Goal: Information Seeking & Learning: Compare options

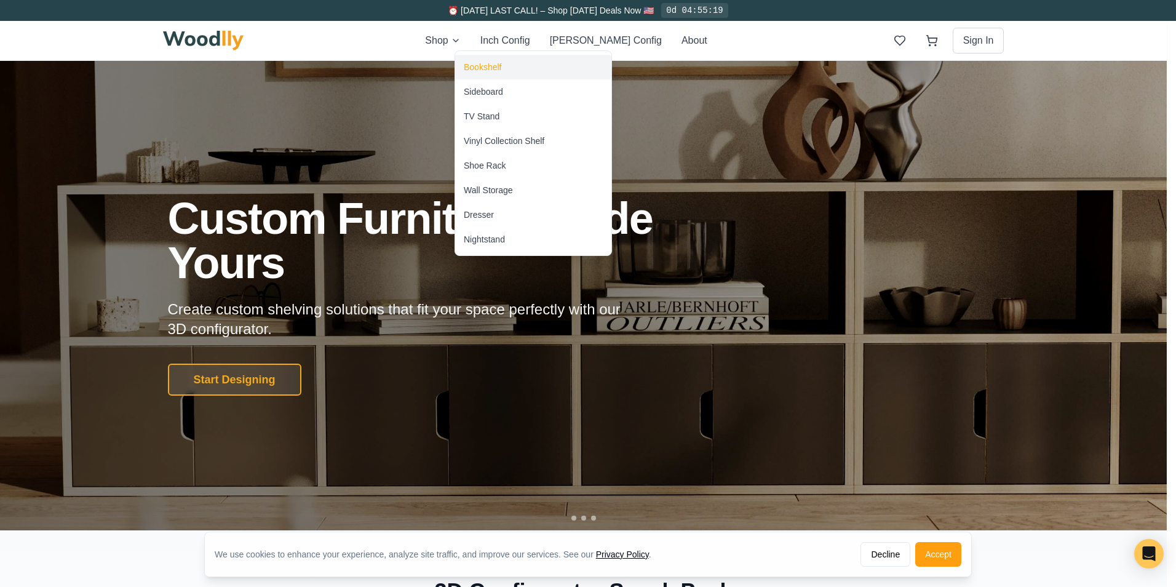
click at [488, 60] on div "Bookshelf" at bounding box center [533, 67] width 156 height 25
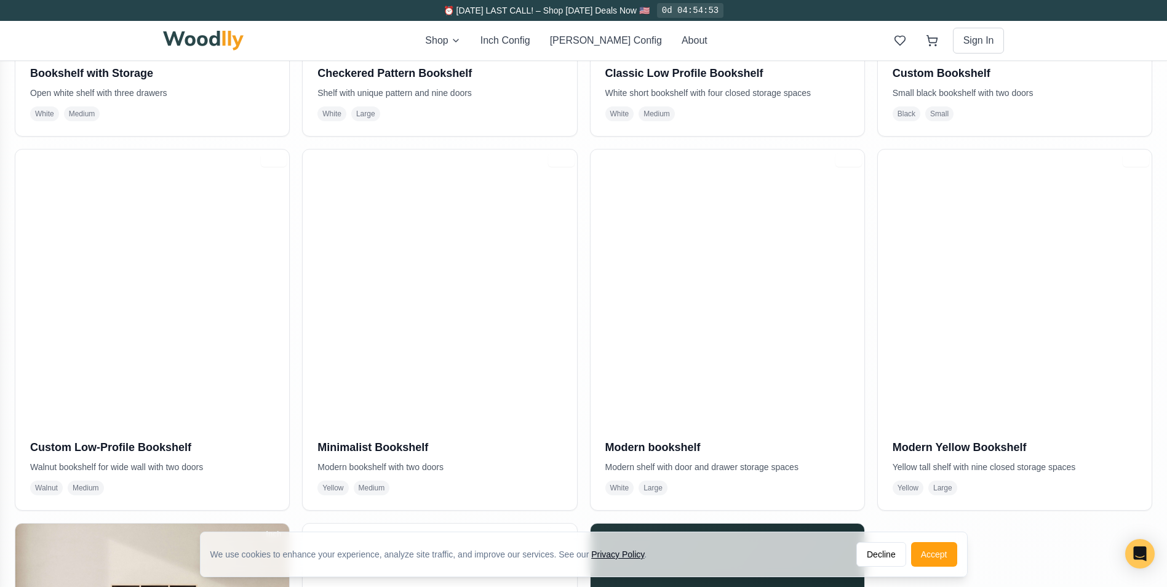
scroll to position [554, 0]
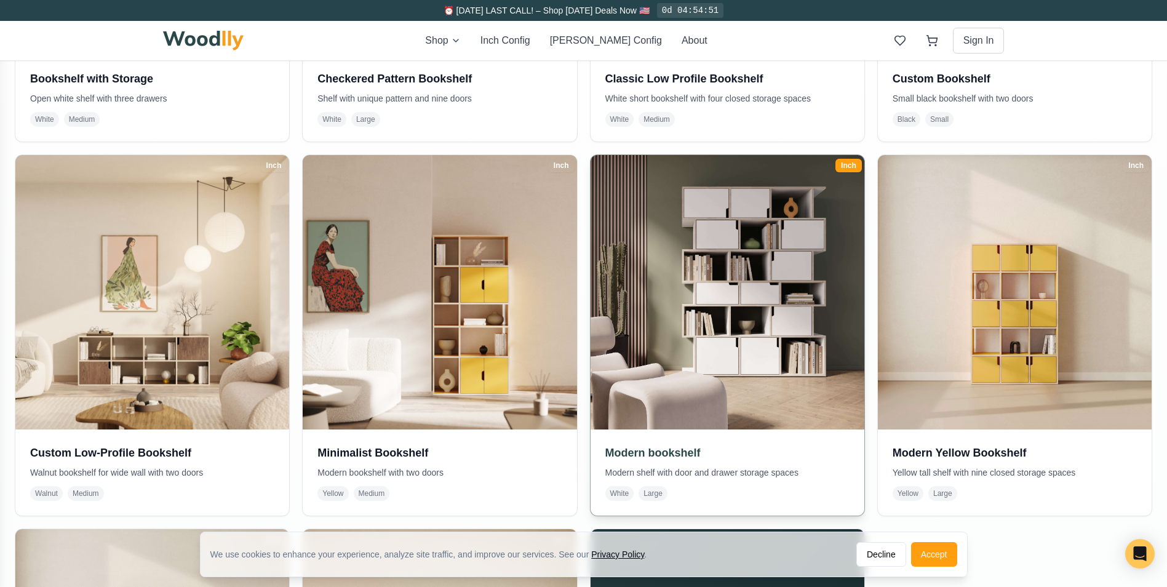
click at [751, 303] on img at bounding box center [727, 292] width 288 height 288
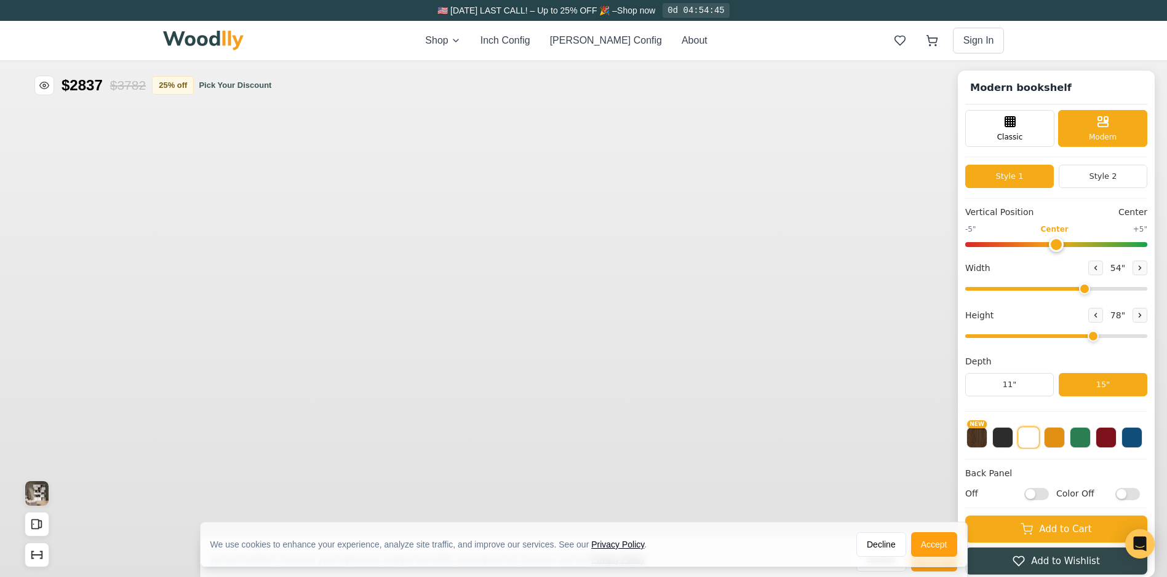
type input "54"
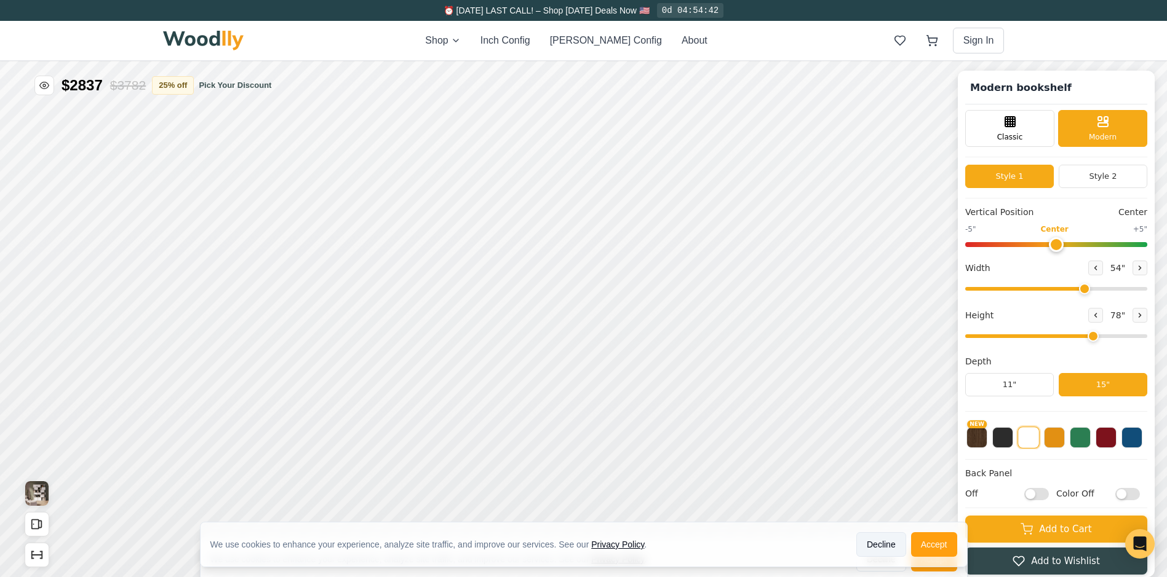
click at [880, 546] on button "Decline" at bounding box center [881, 545] width 50 height 25
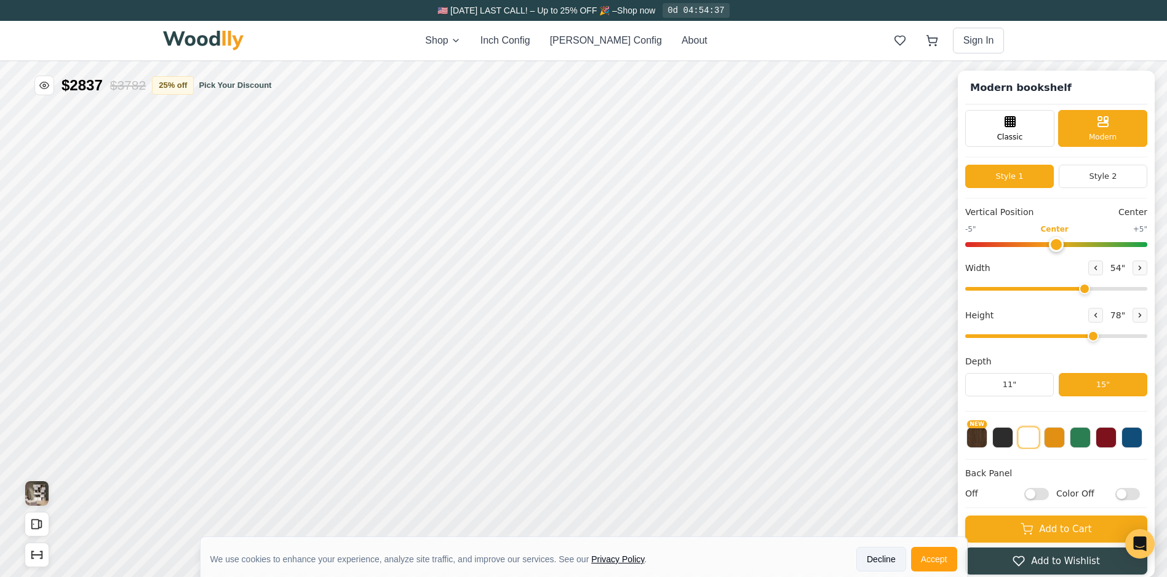
click at [889, 555] on button "Decline" at bounding box center [881, 559] width 50 height 25
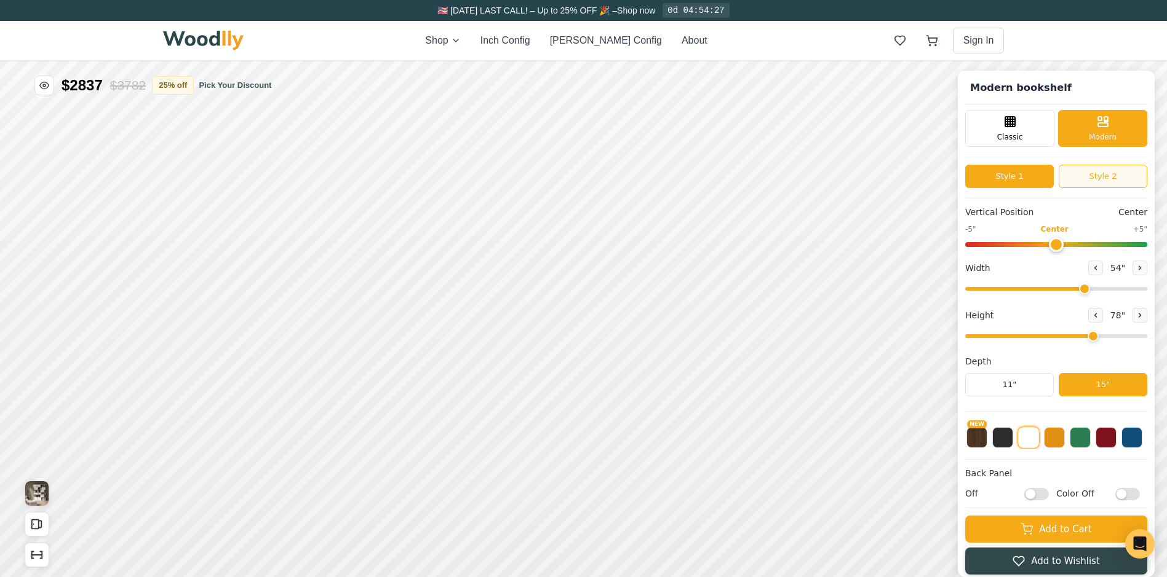
click at [1119, 173] on button "Style 2" at bounding box center [1102, 176] width 89 height 23
click at [1011, 174] on button "Style 1" at bounding box center [1009, 176] width 89 height 23
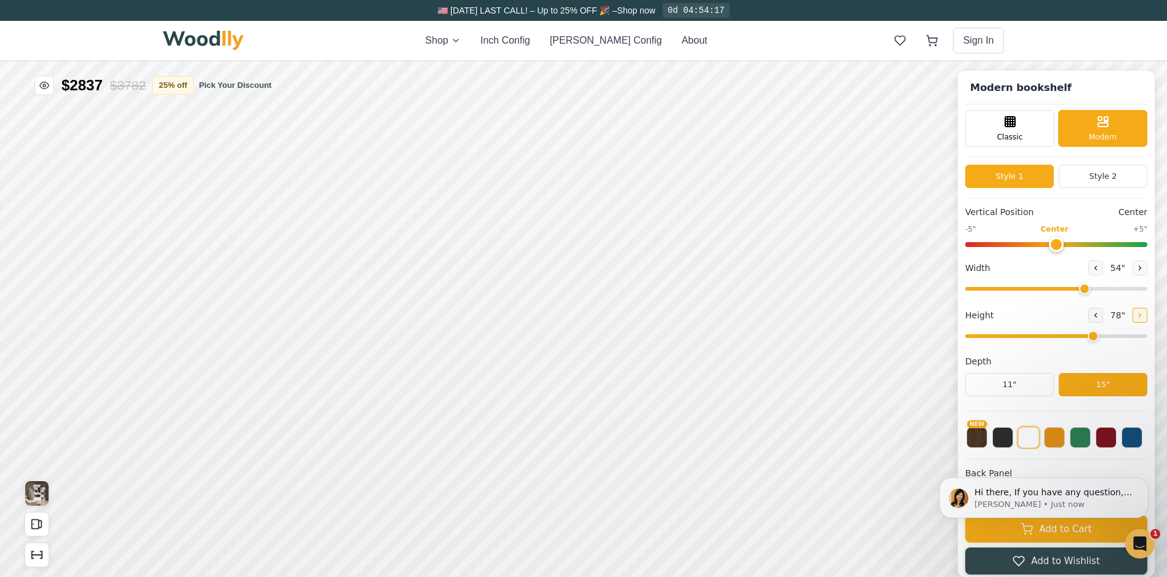
click at [1141, 314] on icon at bounding box center [1140, 316] width 2 height 4
type input "8"
click at [1062, 442] on button at bounding box center [1054, 436] width 21 height 21
click at [987, 445] on button "NEW" at bounding box center [976, 436] width 21 height 21
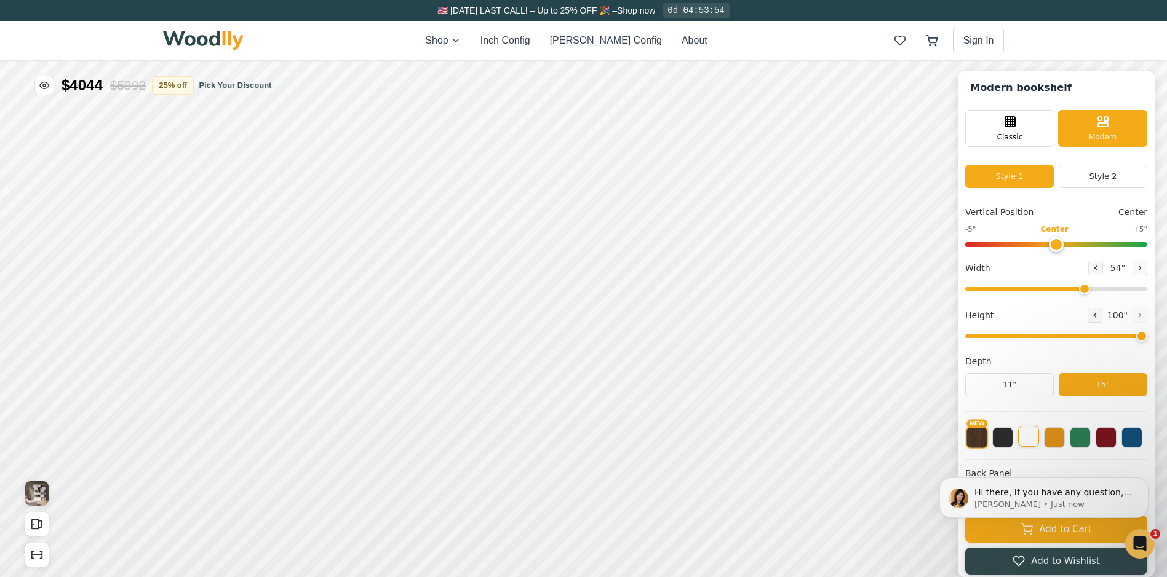
click at [1039, 440] on button at bounding box center [1028, 436] width 21 height 21
click at [1063, 440] on button at bounding box center [1054, 436] width 21 height 21
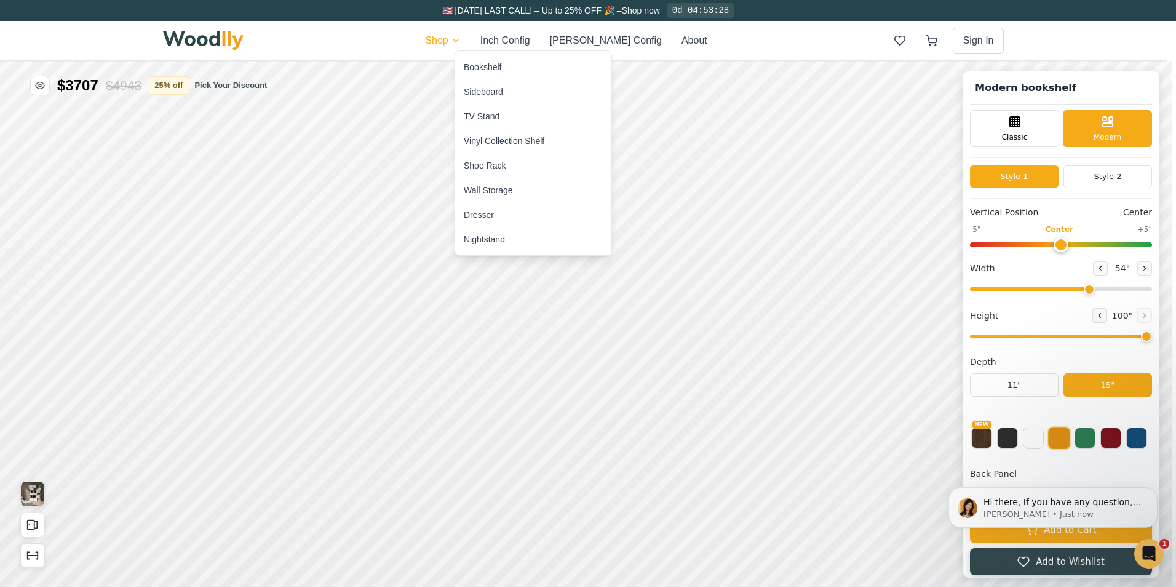
click at [484, 84] on div "Sideboard" at bounding box center [533, 91] width 156 height 25
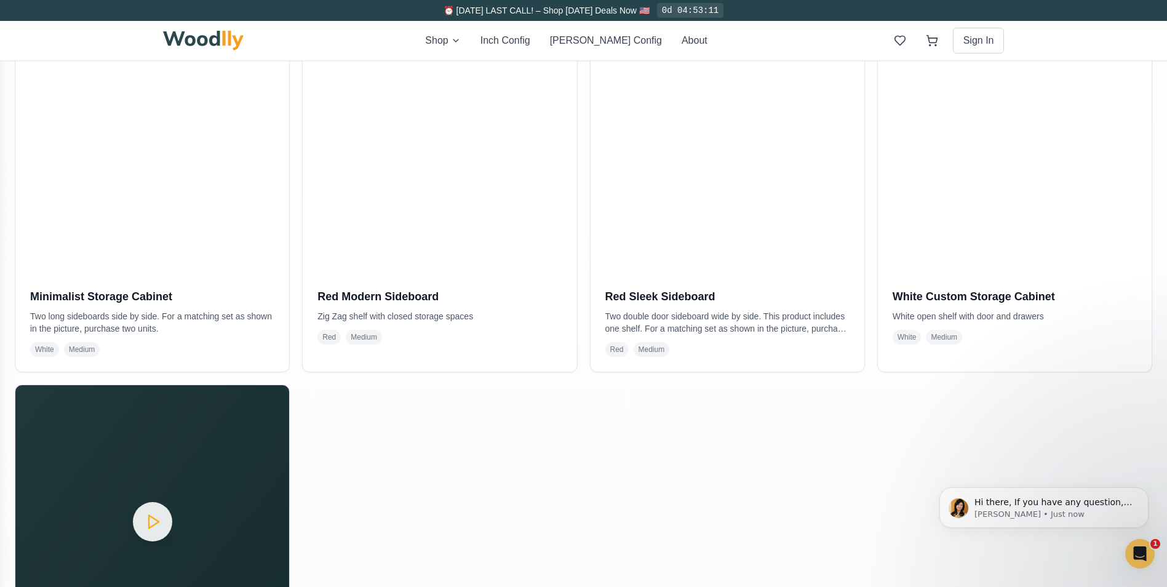
scroll to position [984, 0]
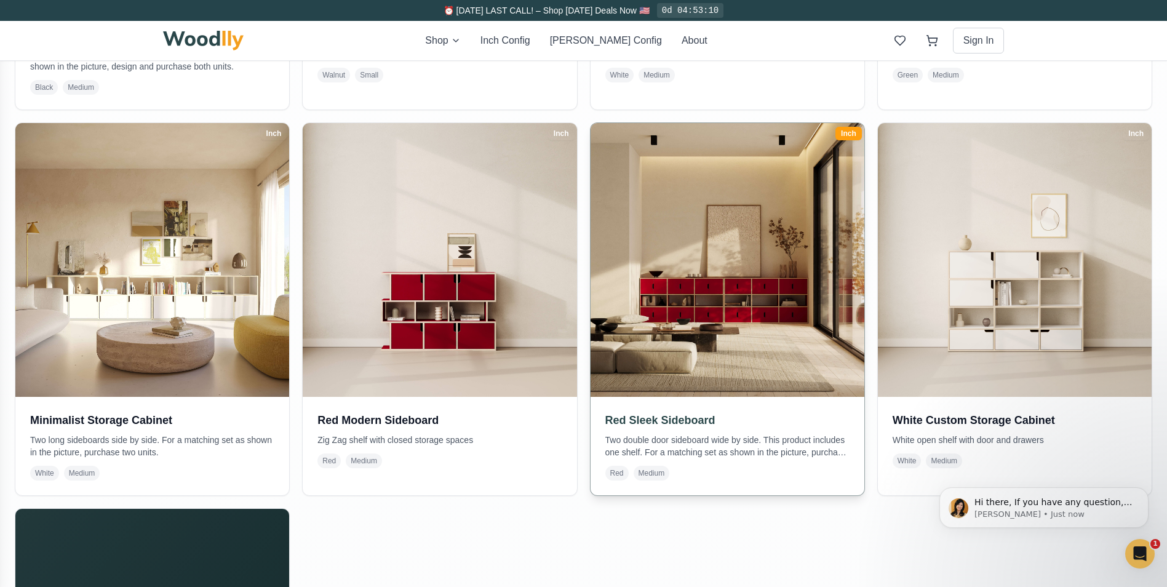
click at [717, 333] on img at bounding box center [727, 260] width 288 height 288
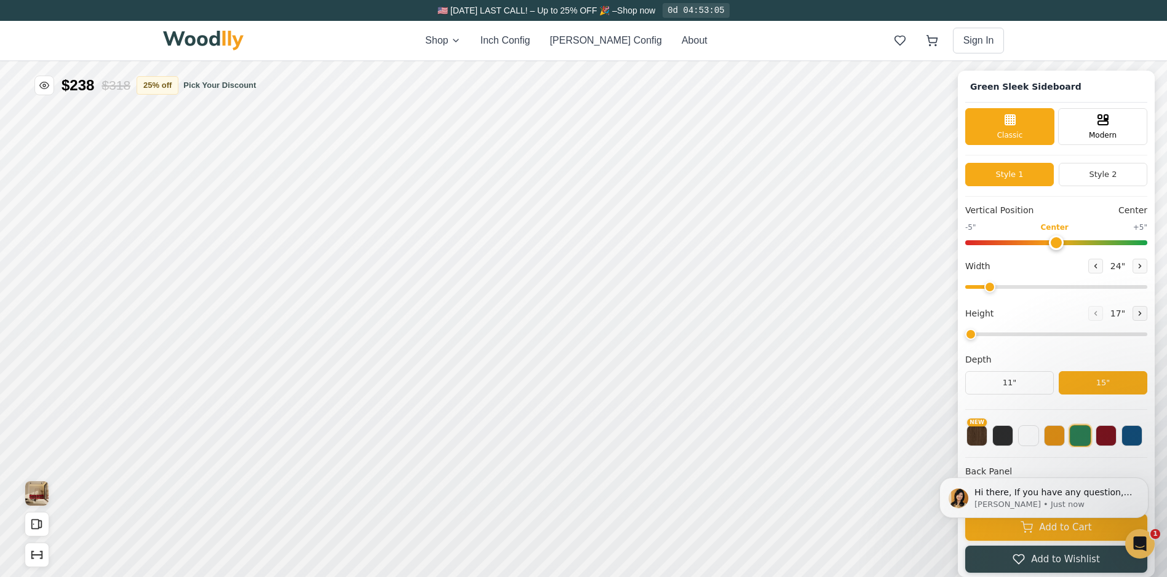
type input "56"
type input "3"
click at [1065, 437] on button at bounding box center [1054, 434] width 21 height 21
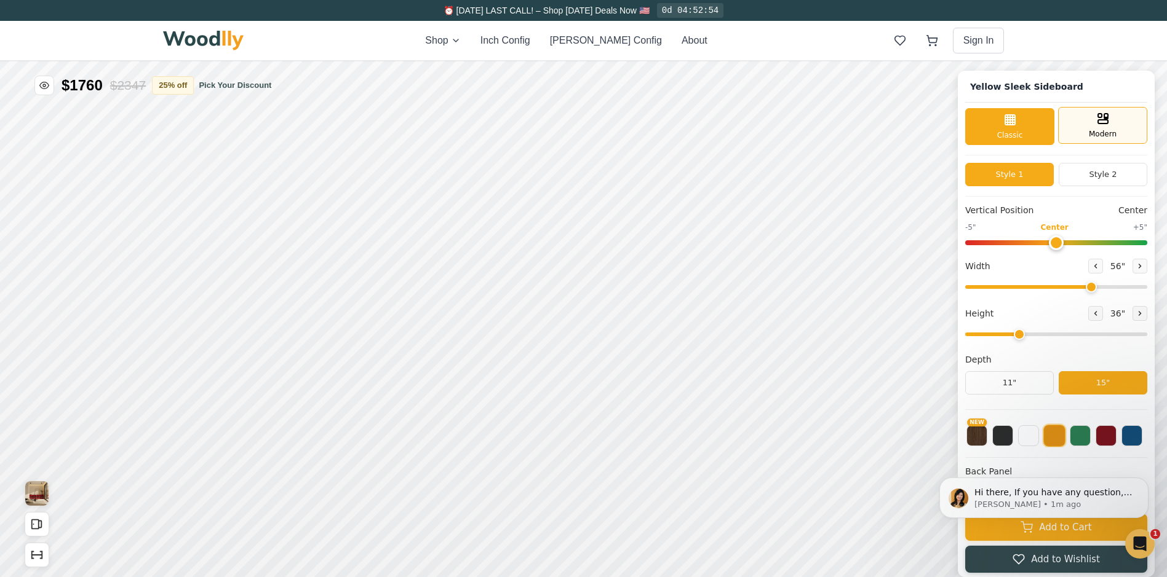
click at [1094, 135] on div "Modern" at bounding box center [1102, 125] width 89 height 37
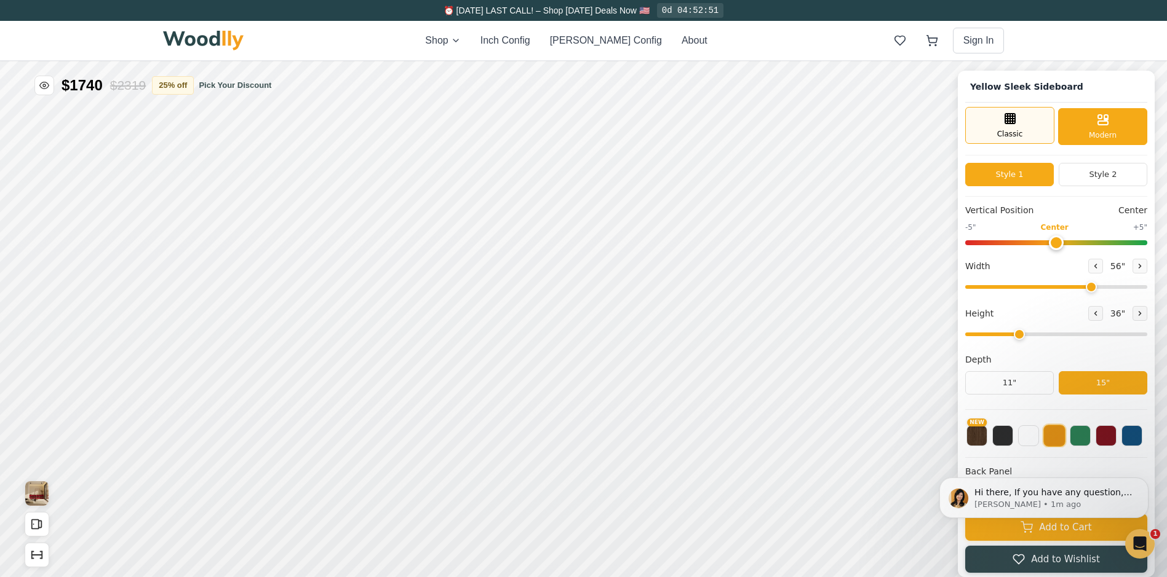
click at [1037, 134] on div "Classic" at bounding box center [1009, 125] width 89 height 37
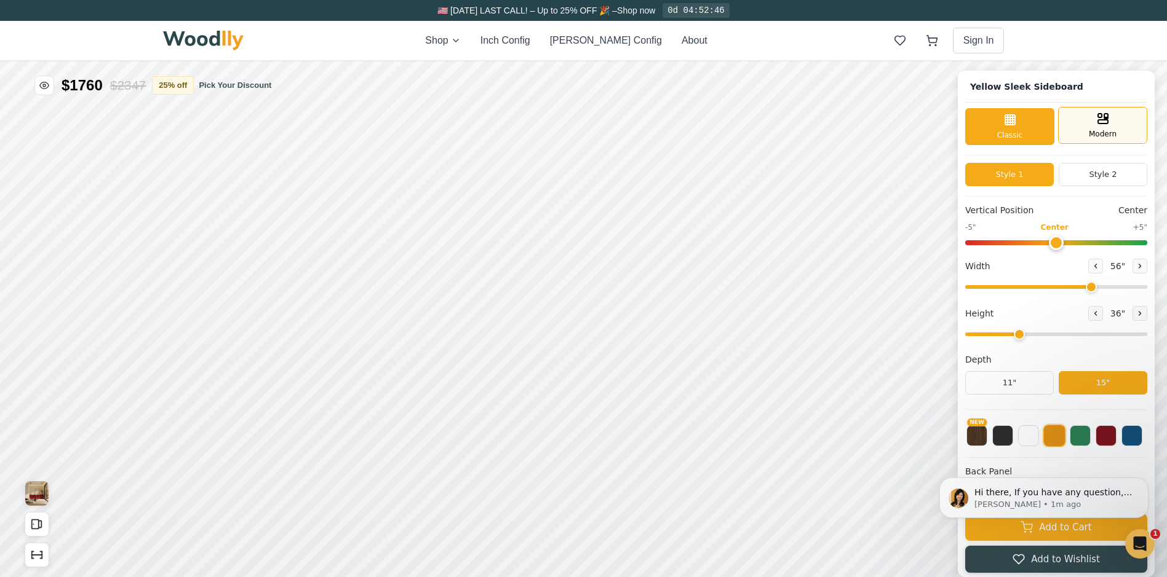
click at [1105, 133] on span "Modern" at bounding box center [1103, 134] width 28 height 11
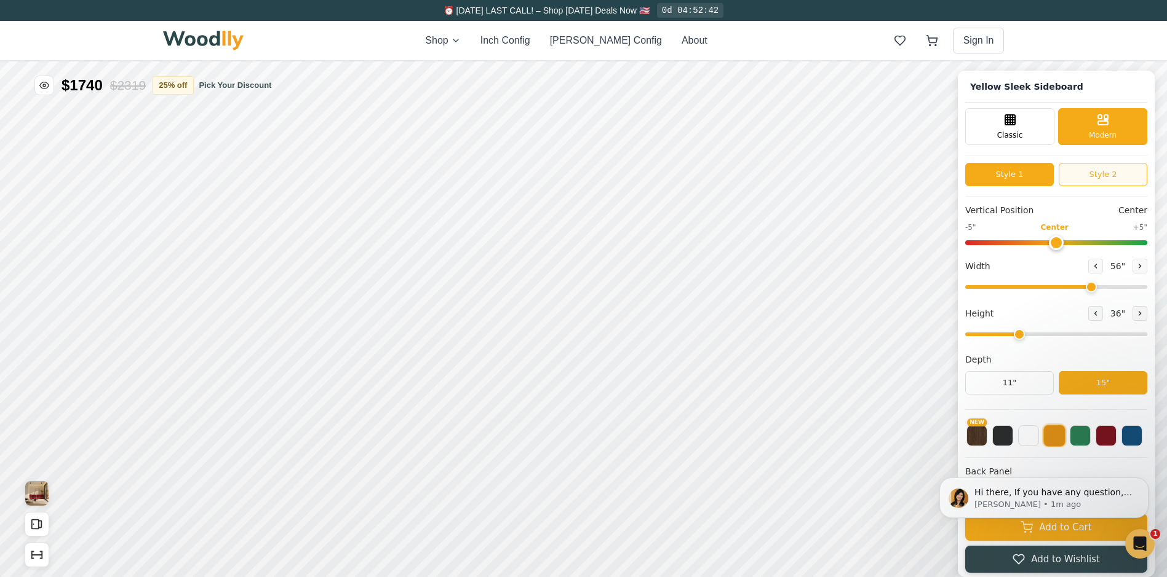
click at [1105, 175] on button "Style 2" at bounding box center [1102, 174] width 89 height 23
click at [1047, 179] on button "Style 1" at bounding box center [1009, 174] width 89 height 23
click at [1021, 385] on button "11"" at bounding box center [1009, 382] width 89 height 23
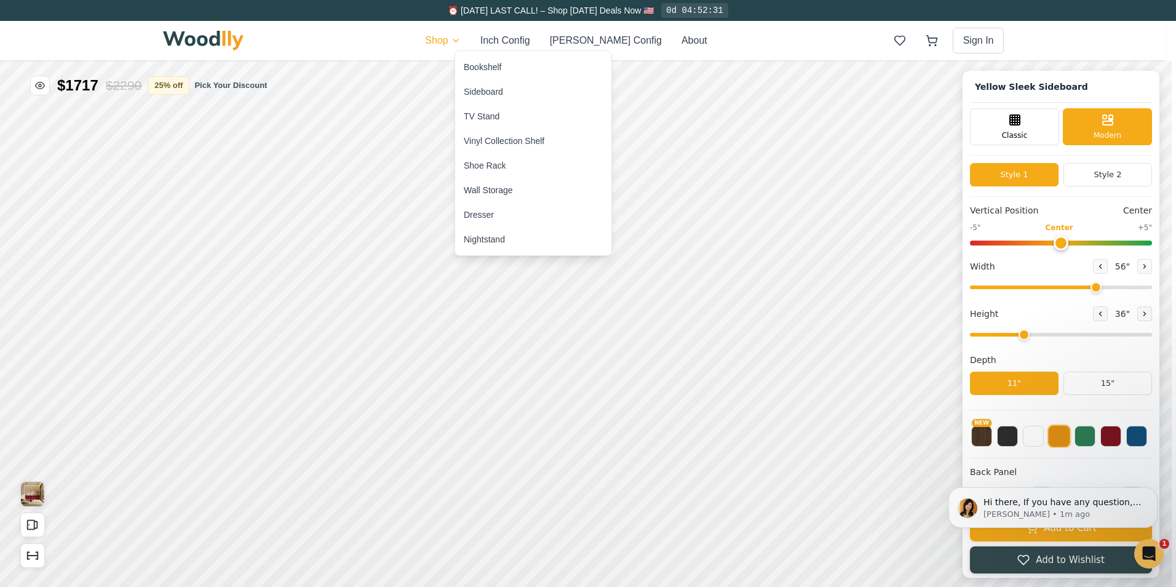
click at [485, 97] on div "Sideboard" at bounding box center [483, 91] width 39 height 12
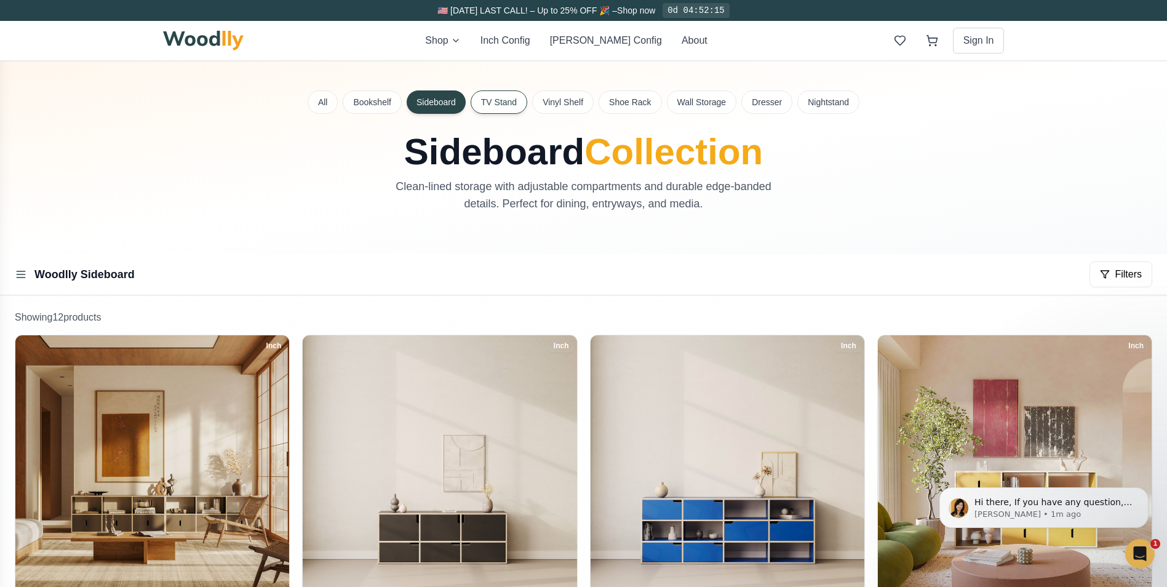
click at [493, 101] on button "TV Stand" at bounding box center [498, 101] width 57 height 23
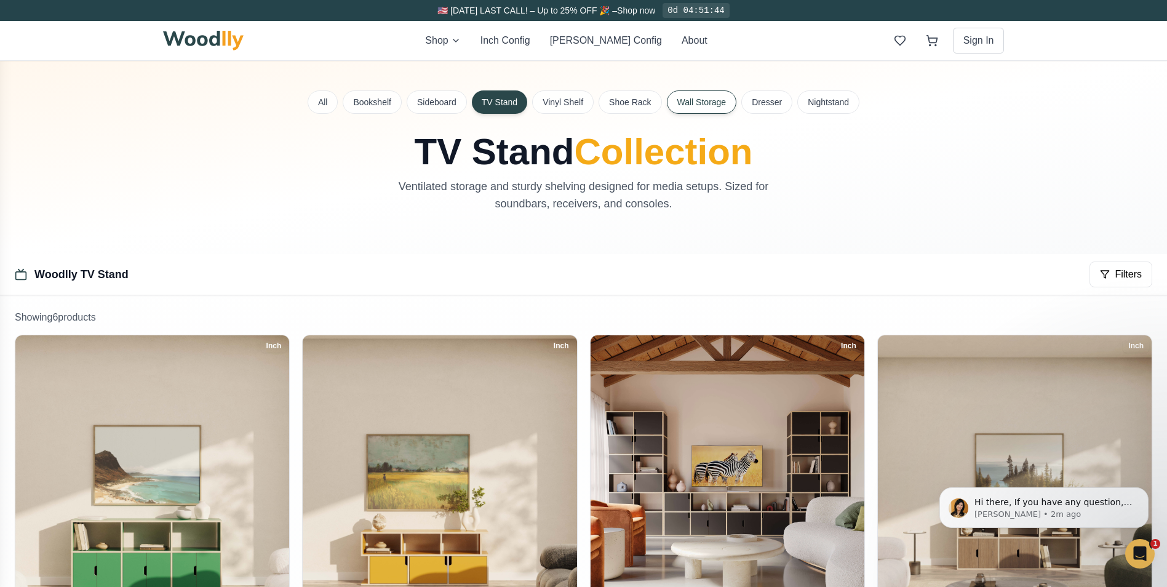
click at [688, 101] on button "Wall Storage" at bounding box center [702, 101] width 70 height 23
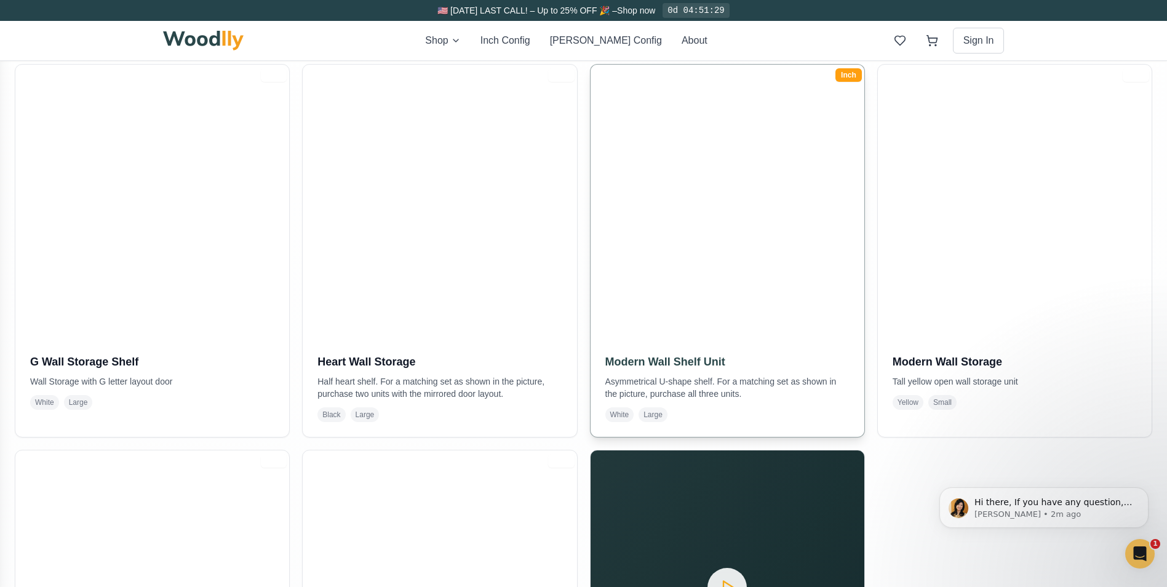
scroll to position [267, 0]
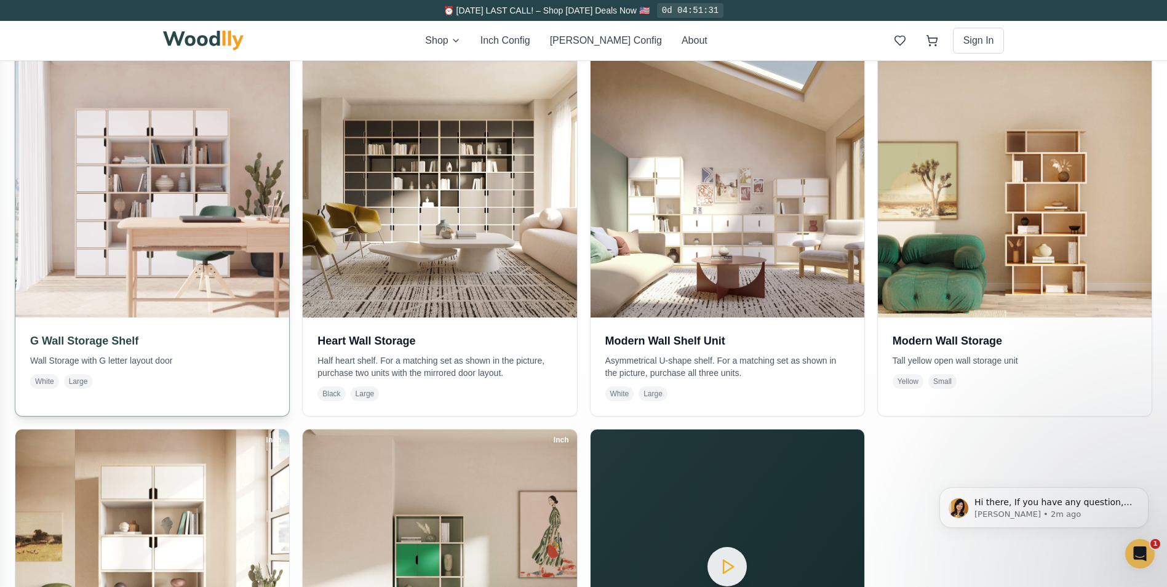
click at [173, 169] on img at bounding box center [153, 181] width 288 height 288
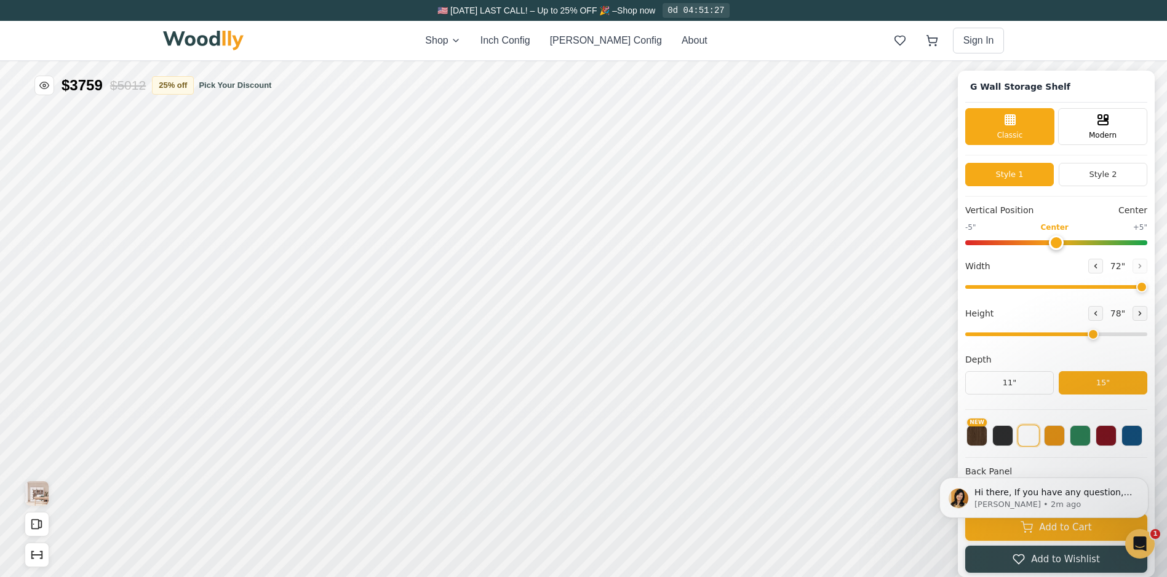
type input "72"
drag, startPoint x: 1101, startPoint y: 336, endPoint x: 1151, endPoint y: 336, distance: 49.8
type input "8"
click at [1147, 336] on input "range" at bounding box center [1056, 335] width 182 height 4
click at [1062, 440] on button at bounding box center [1054, 434] width 21 height 21
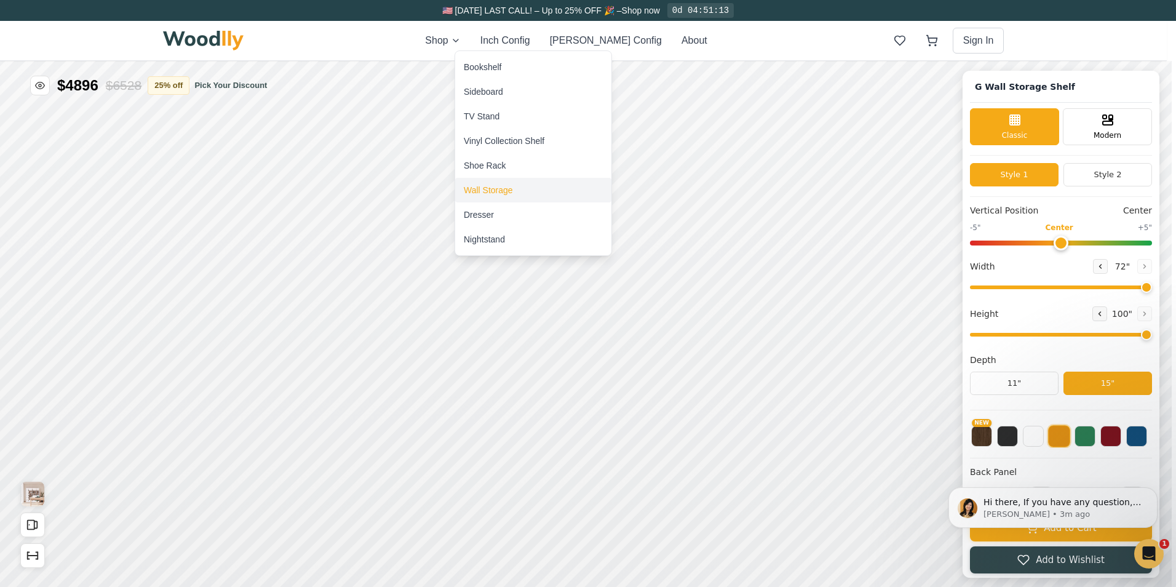
click at [492, 185] on div "Wall Storage" at bounding box center [488, 190] width 49 height 12
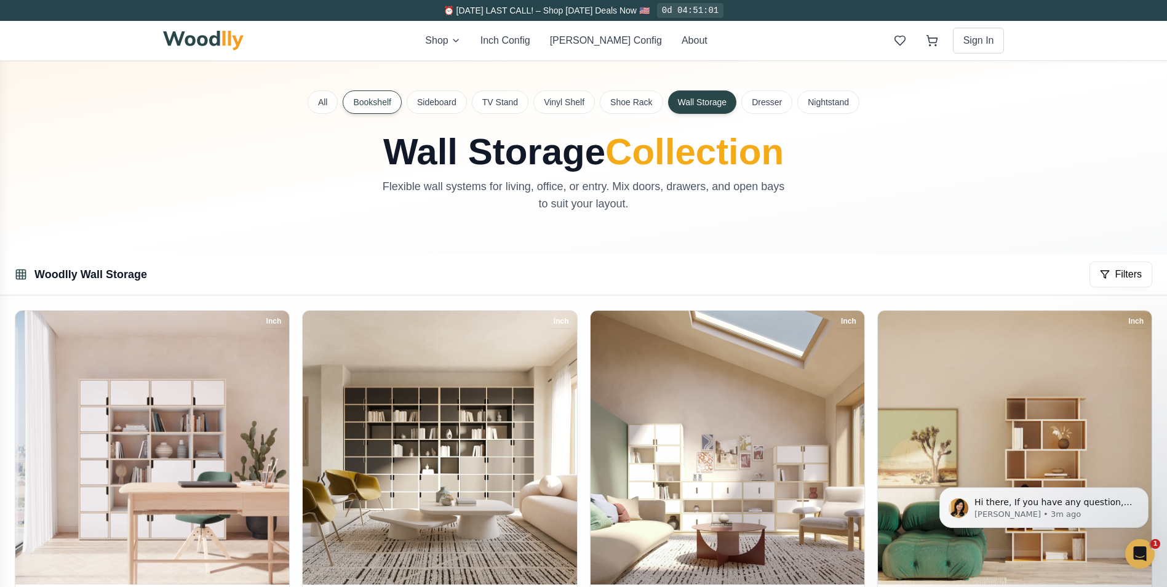
click at [378, 103] on button "Bookshelf" at bounding box center [372, 101] width 58 height 23
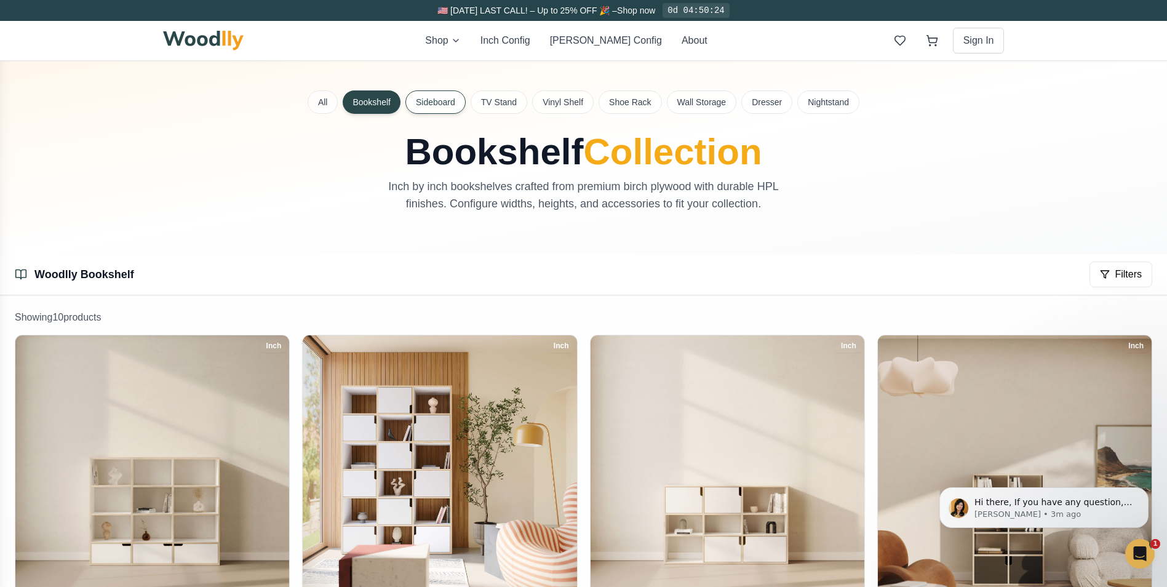
click at [431, 106] on button "Sideboard" at bounding box center [435, 101] width 60 height 23
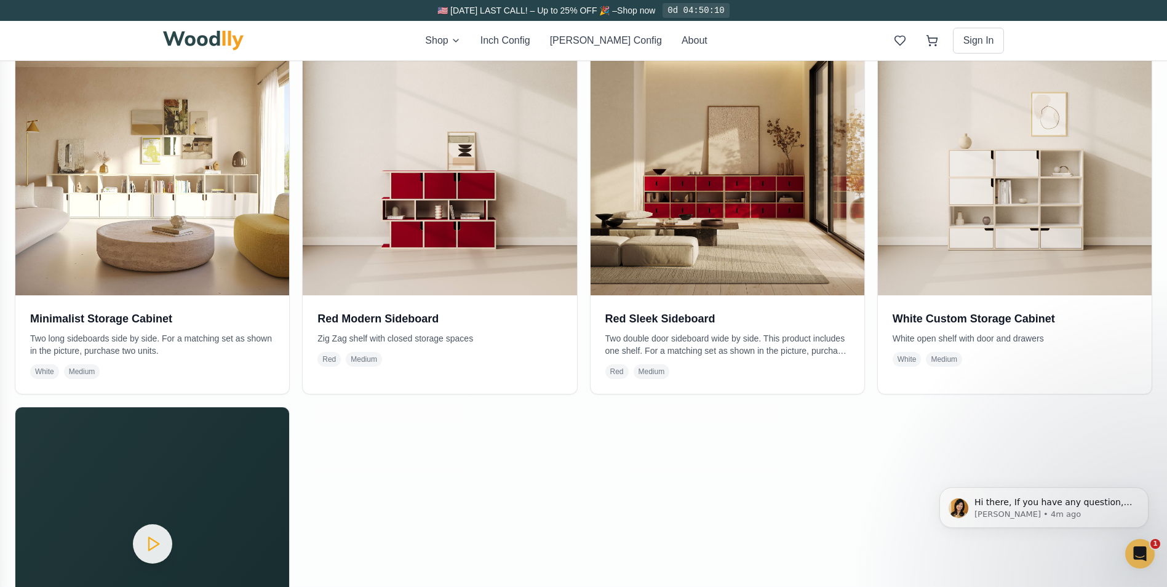
scroll to position [1107, 0]
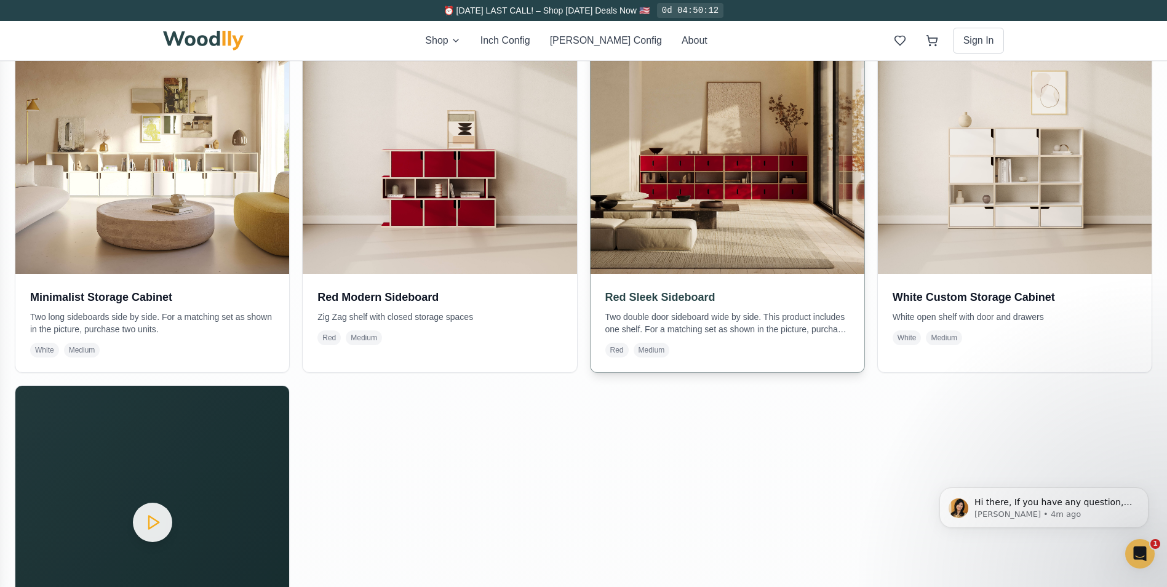
click at [684, 167] on img at bounding box center [727, 137] width 288 height 288
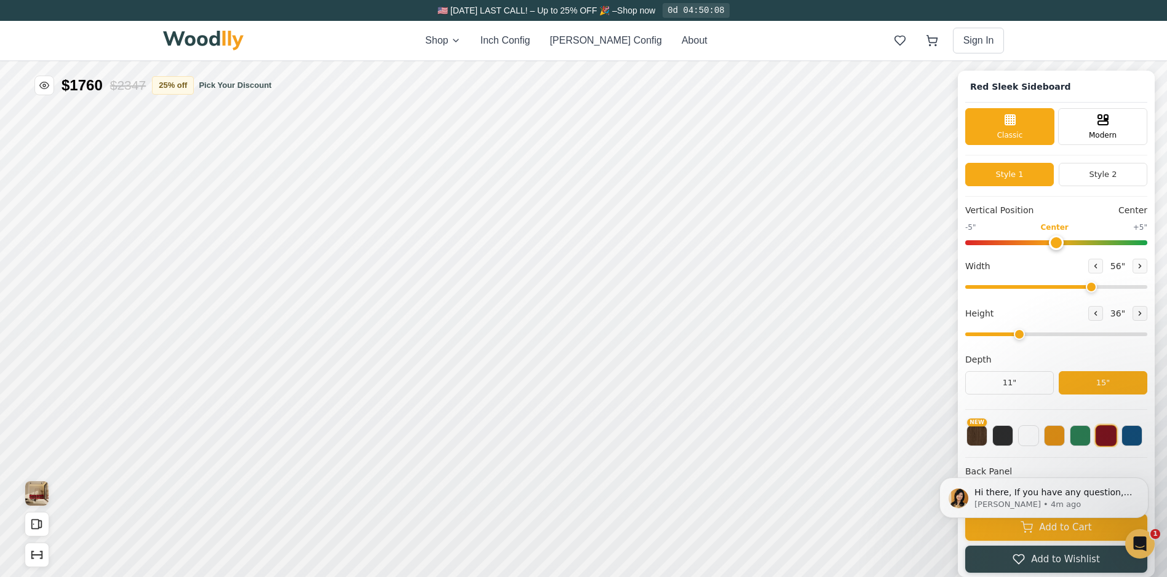
type input "56"
type input "3"
drag, startPoint x: 988, startPoint y: 434, endPoint x: 1175, endPoint y: 424, distance: 187.2
click at [987, 434] on button "NEW" at bounding box center [976, 434] width 21 height 21
click at [1130, 117] on div "Modern" at bounding box center [1102, 125] width 89 height 37
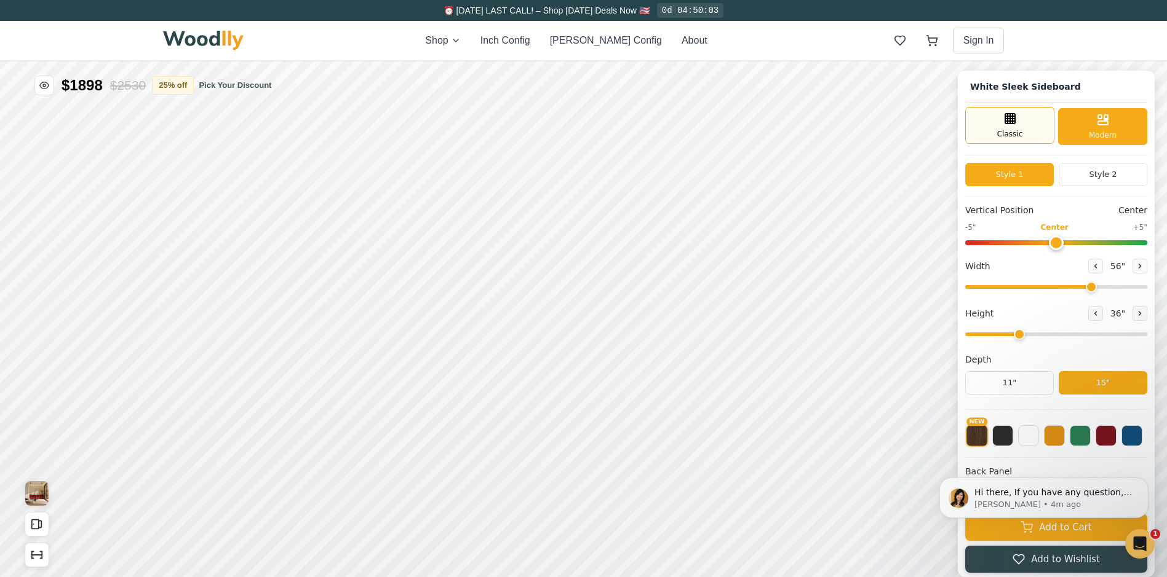
click at [988, 132] on div "Classic" at bounding box center [1009, 125] width 89 height 37
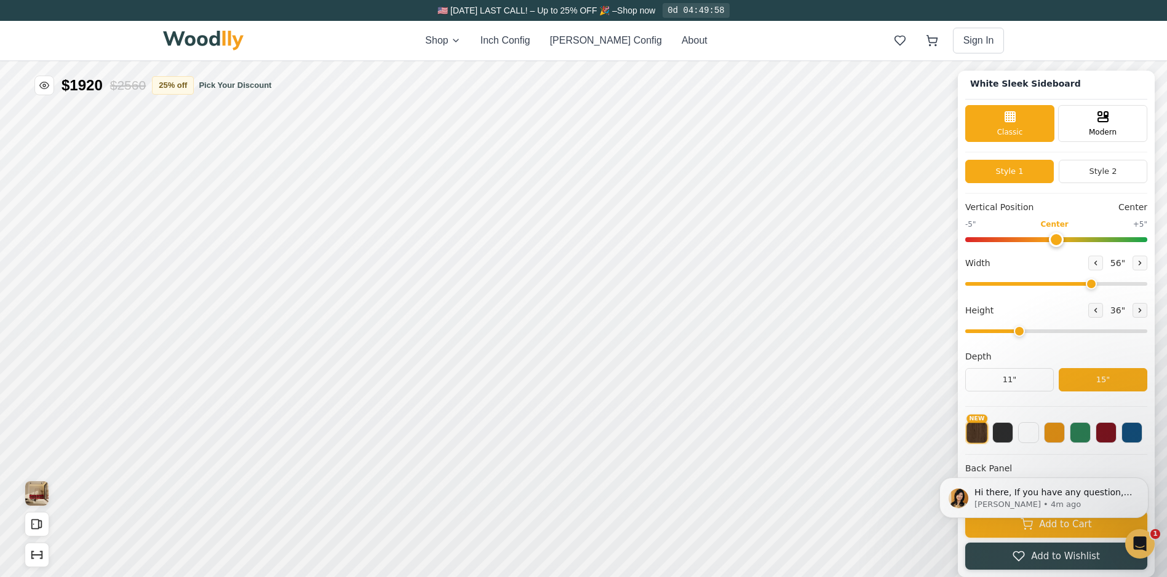
scroll to position [4, 0]
click at [1090, 432] on button at bounding box center [1080, 431] width 21 height 21
click at [1142, 432] on button at bounding box center [1131, 431] width 21 height 21
click at [1116, 435] on button at bounding box center [1105, 431] width 21 height 21
click at [1087, 439] on button at bounding box center [1080, 431] width 21 height 21
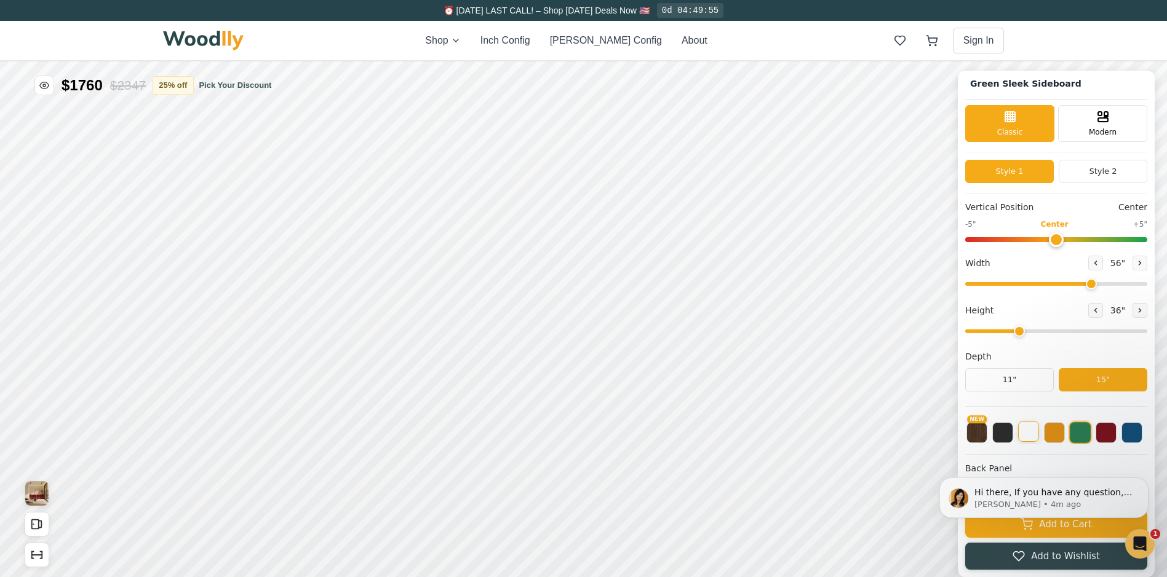
click at [1039, 430] on button at bounding box center [1028, 431] width 21 height 21
click at [1007, 434] on button at bounding box center [1002, 431] width 21 height 21
click at [980, 436] on button "NEW" at bounding box center [976, 431] width 21 height 21
click at [1143, 478] on icon "Dismiss notification" at bounding box center [1144, 481] width 7 height 7
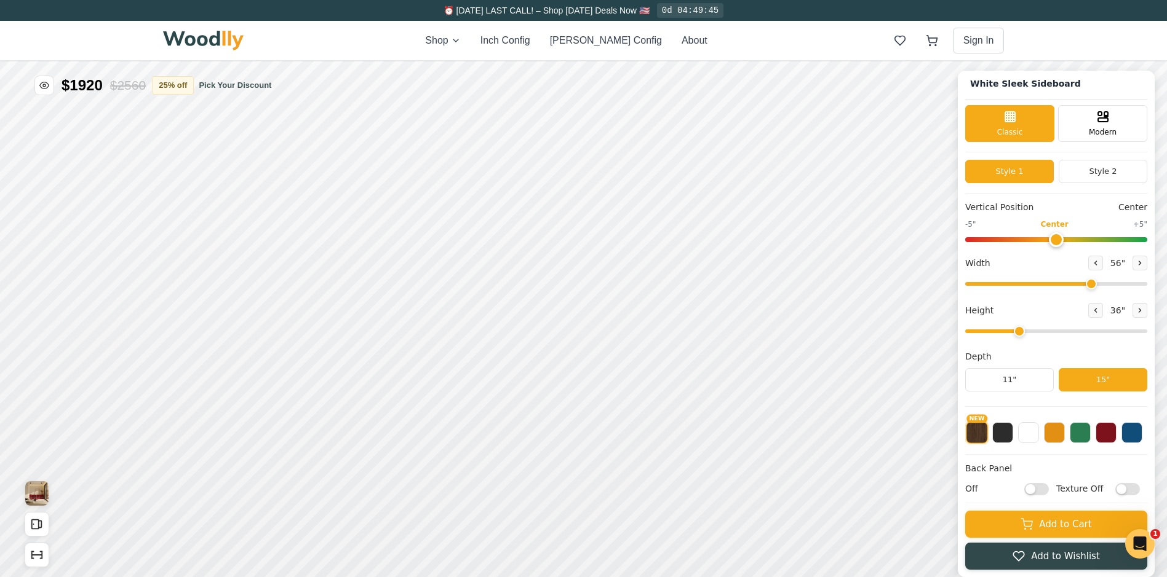
click at [1043, 488] on input "Off" at bounding box center [1036, 489] width 25 height 12
click at [1043, 488] on input "On" at bounding box center [1036, 489] width 25 height 12
click at [1043, 488] on input "Off" at bounding box center [1036, 489] width 25 height 12
checkbox input "true"
click at [1132, 491] on input "Texture Off" at bounding box center [1127, 489] width 25 height 12
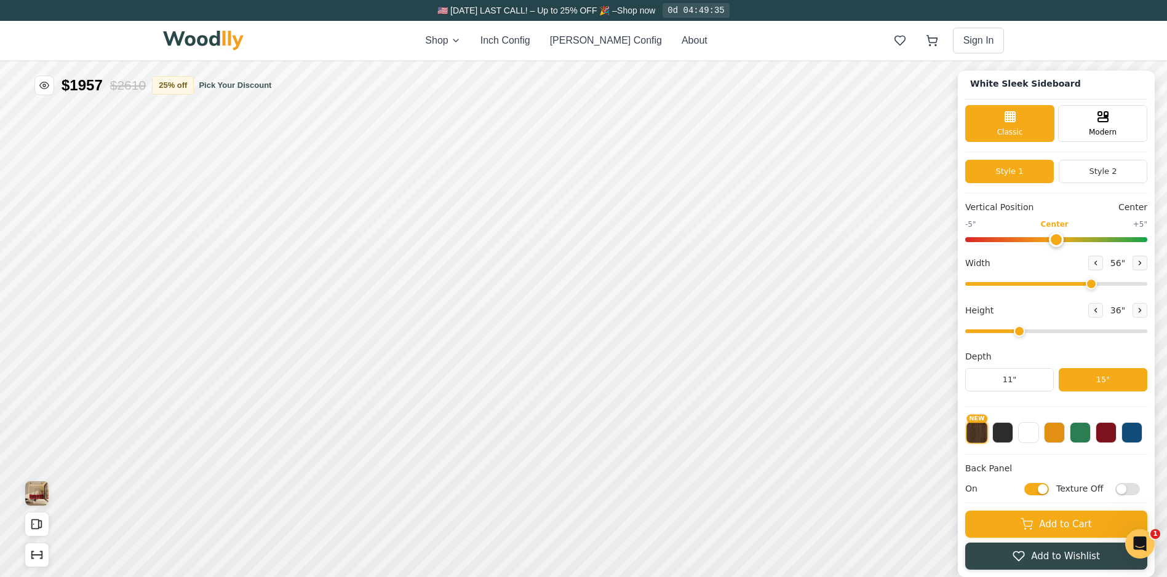
checkbox input "true"
click at [1062, 436] on button at bounding box center [1054, 431] width 21 height 21
